Goal: Find specific page/section: Find specific page/section

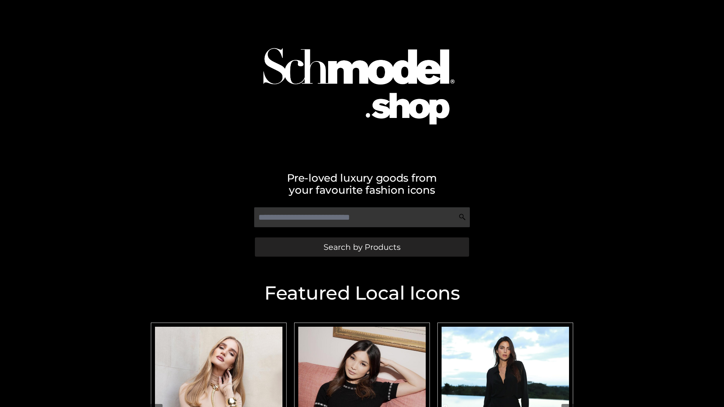
click at [362, 247] on span "Search by Products" at bounding box center [362, 247] width 77 height 8
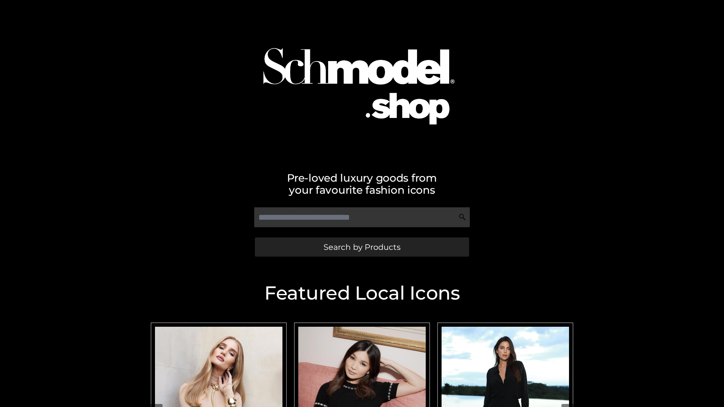
click at [362, 247] on span "Search by Products" at bounding box center [362, 247] width 77 height 8
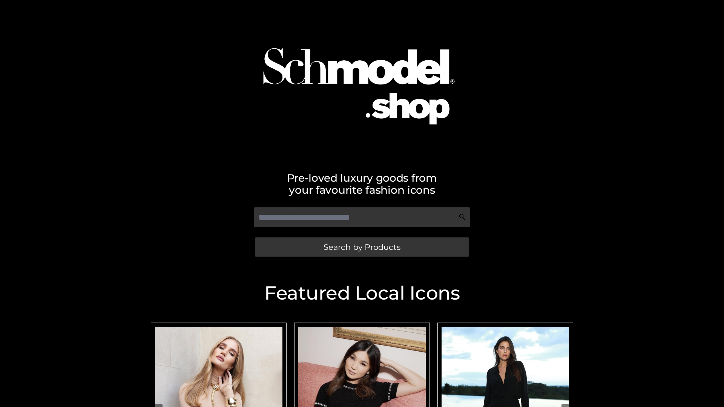
click at [362, 247] on span "Search by Products" at bounding box center [362, 247] width 77 height 8
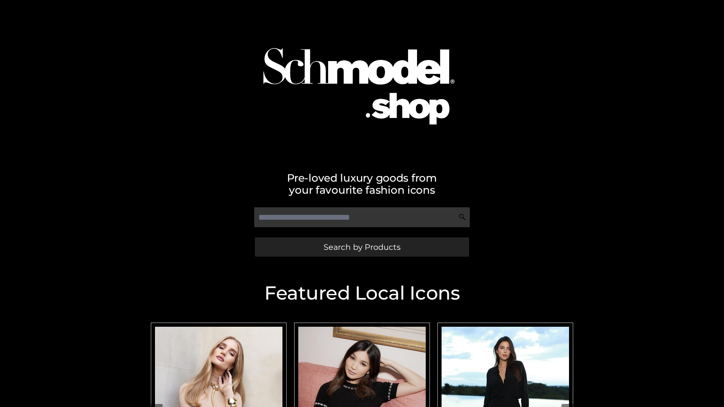
click at [362, 247] on span "Search by Products" at bounding box center [362, 247] width 77 height 8
